Goal: Transaction & Acquisition: Purchase product/service

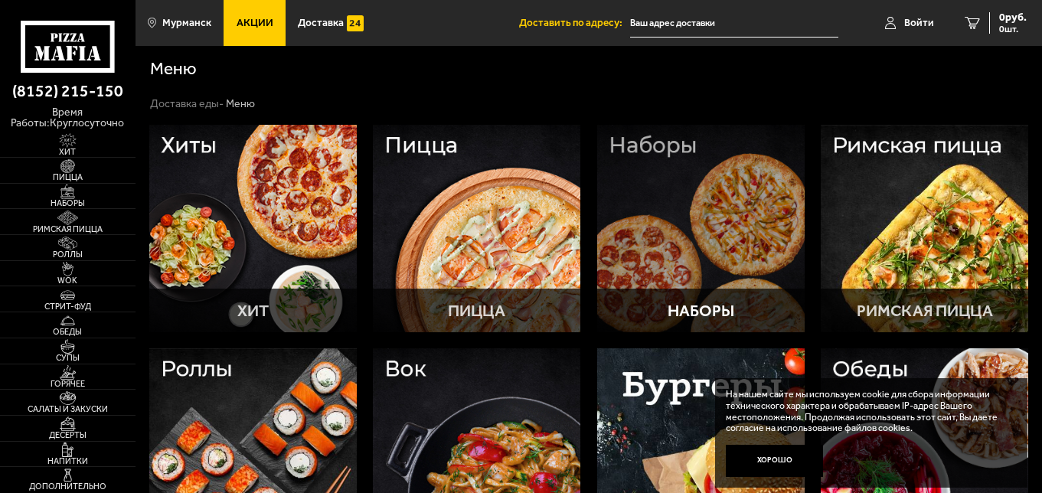
click at [676, 230] on div at bounding box center [700, 228] width 207 height 207
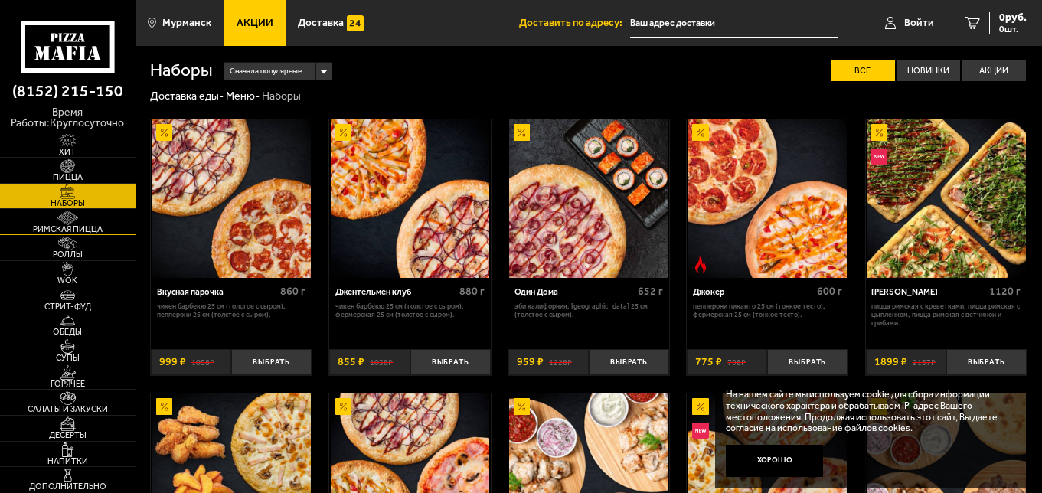
click at [53, 221] on img at bounding box center [67, 218] width 41 height 15
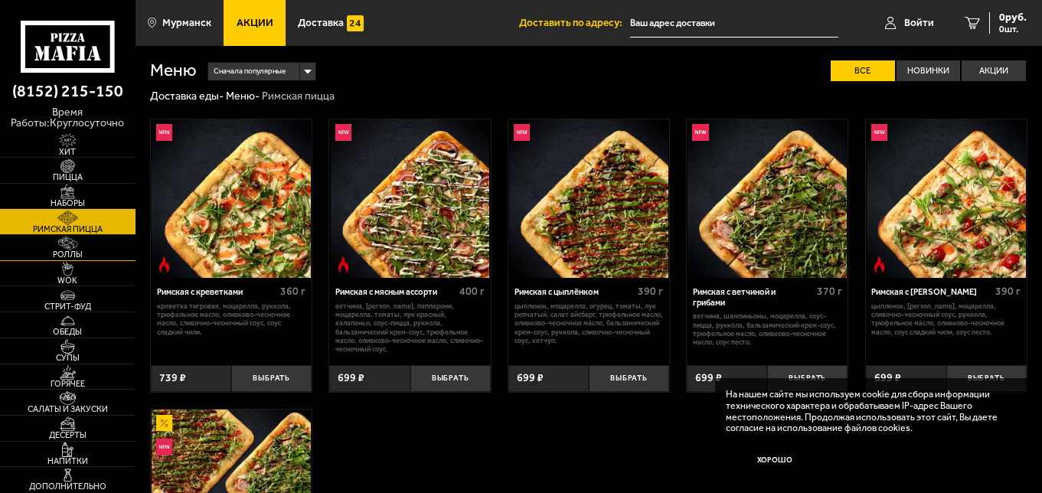
click at [58, 241] on img at bounding box center [67, 244] width 41 height 15
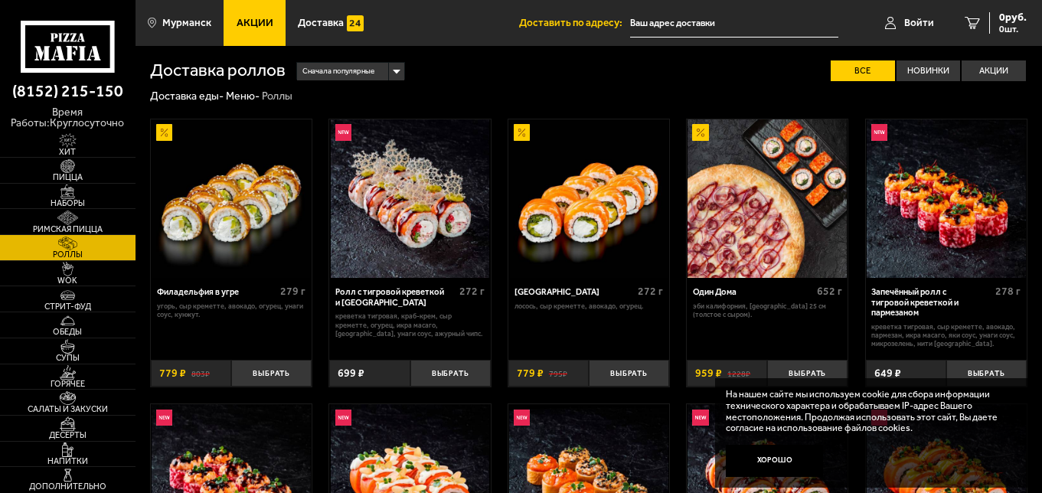
scroll to position [432, 0]
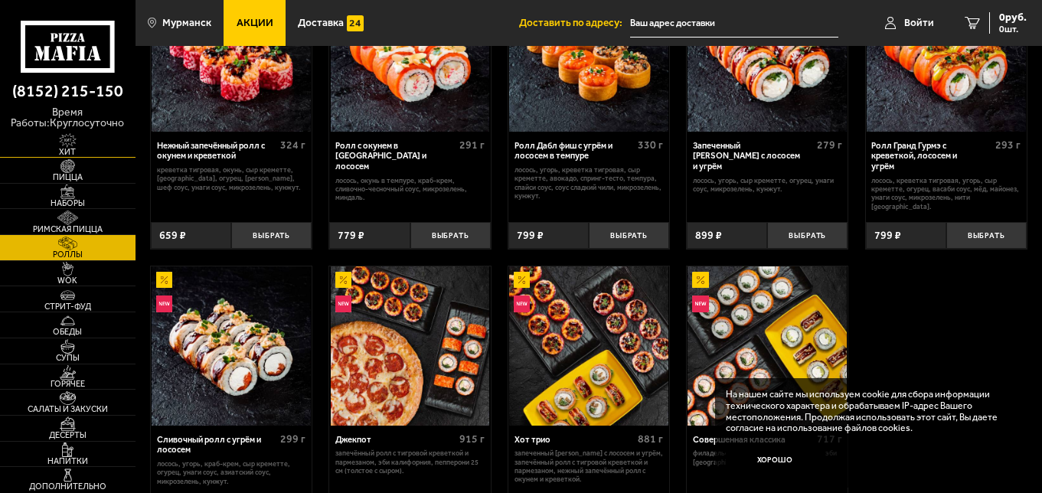
click at [70, 139] on img at bounding box center [67, 140] width 41 height 15
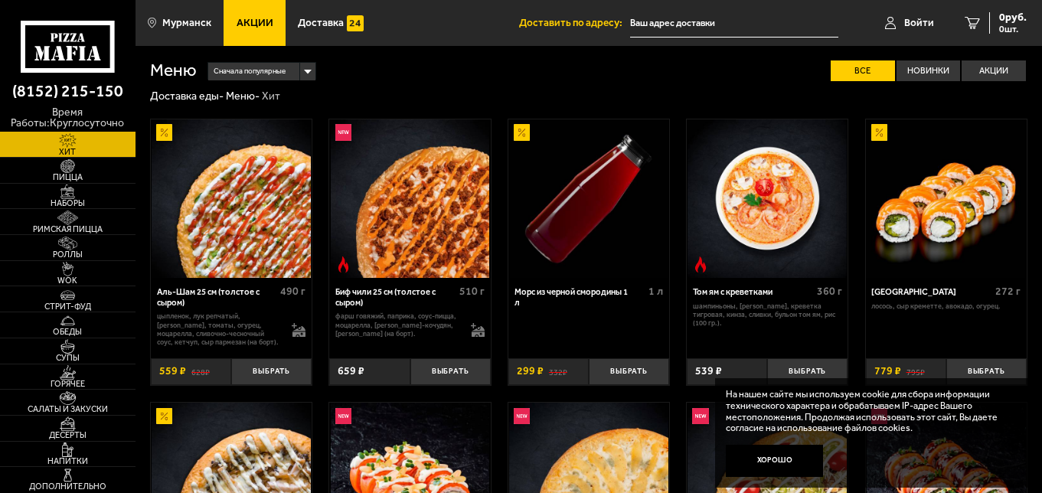
scroll to position [432, 0]
